Goal: Transaction & Acquisition: Obtain resource

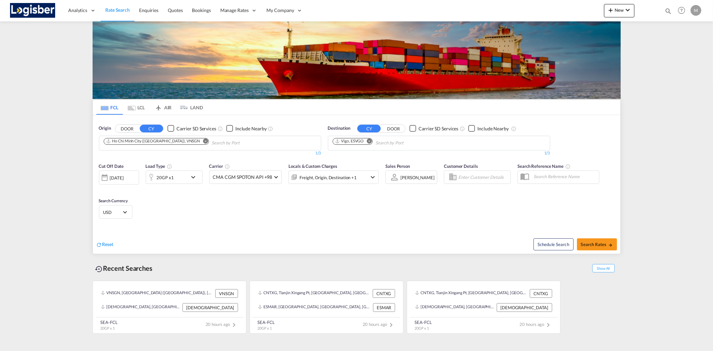
click at [203, 139] on md-icon "Remove" at bounding box center [205, 140] width 5 height 5
type input "shangha"
click at [151, 161] on div "Shangha i [GEOGRAPHIC_DATA] CNSHA" at bounding box center [155, 158] width 127 height 20
click at [595, 245] on span "Search Rates" at bounding box center [597, 244] width 32 height 5
type input "CNSHA to ESVGO / [DATE]"
